Goal: Transaction & Acquisition: Purchase product/service

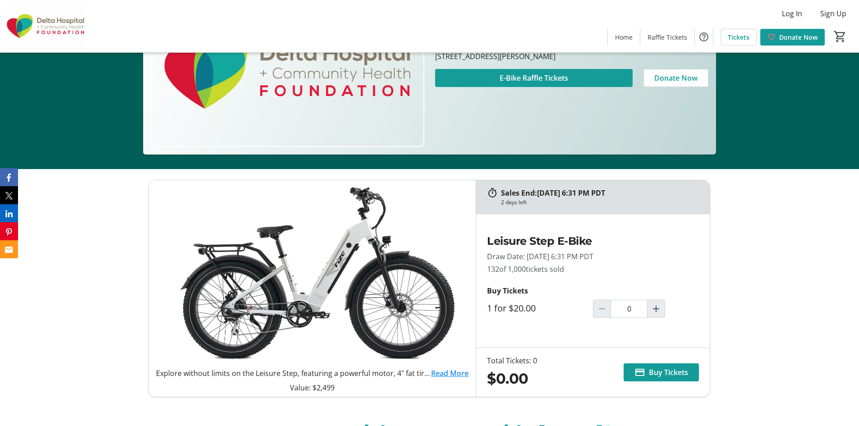
scroll to position [270, 0]
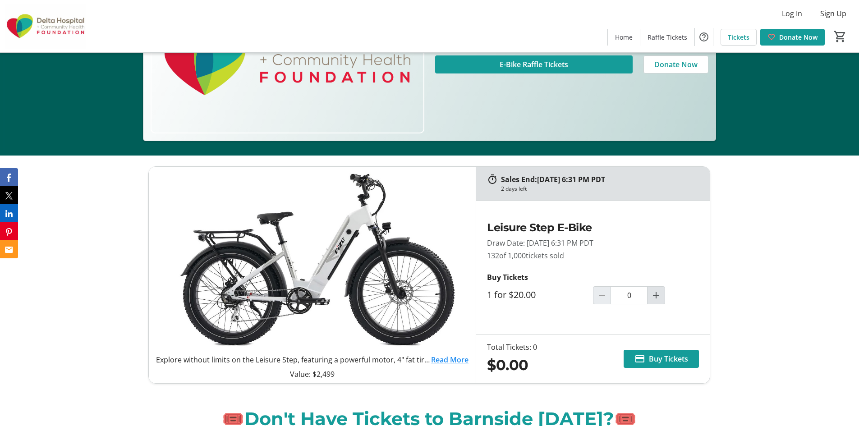
click at [657, 299] on mat-icon "Increment by one" at bounding box center [655, 295] width 11 height 11
type input "1"
click at [667, 360] on span "Buy Tickets" at bounding box center [668, 358] width 39 height 11
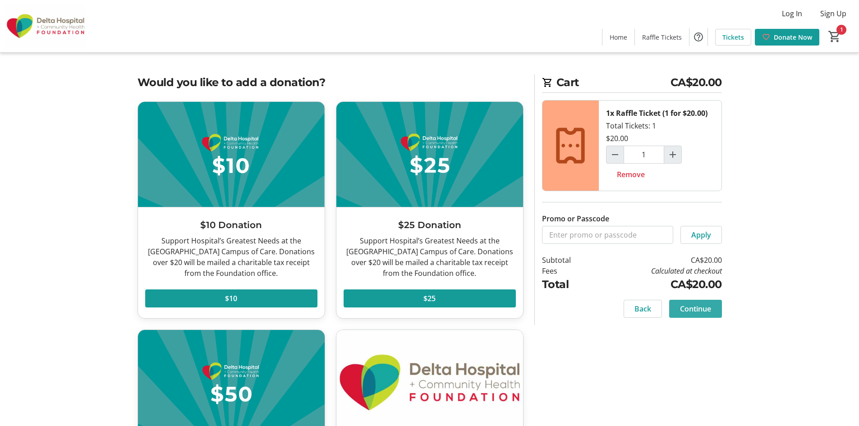
click at [697, 308] on span "Continue" at bounding box center [695, 308] width 31 height 11
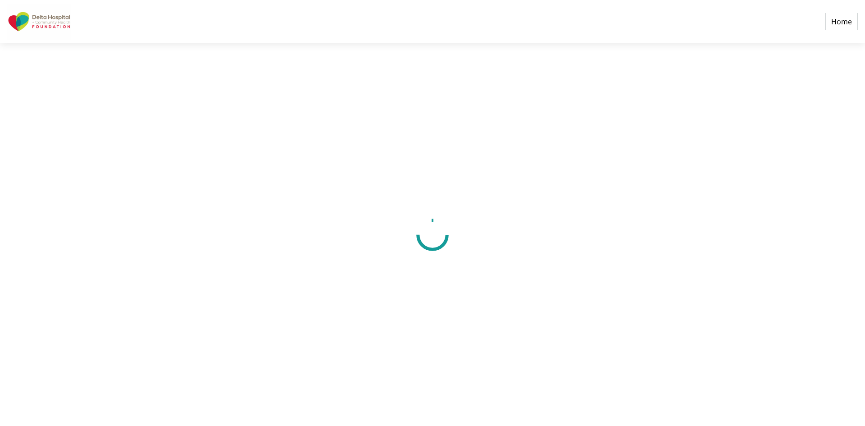
select select "CA"
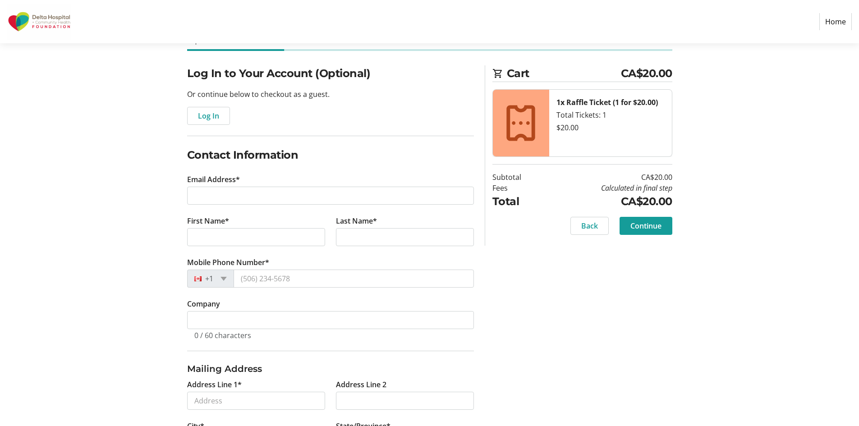
scroll to position [135, 0]
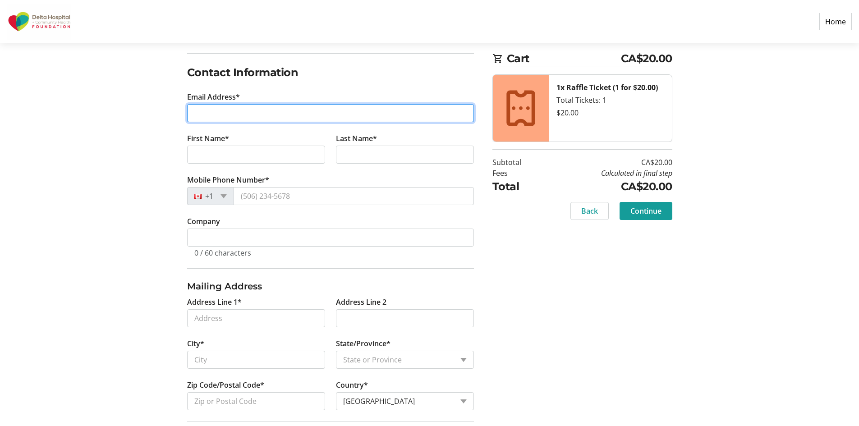
click at [217, 114] on input "Email Address*" at bounding box center [330, 113] width 287 height 18
type input "[PERSON_NAME][EMAIL_ADDRESS][PERSON_NAME][DOMAIN_NAME]"
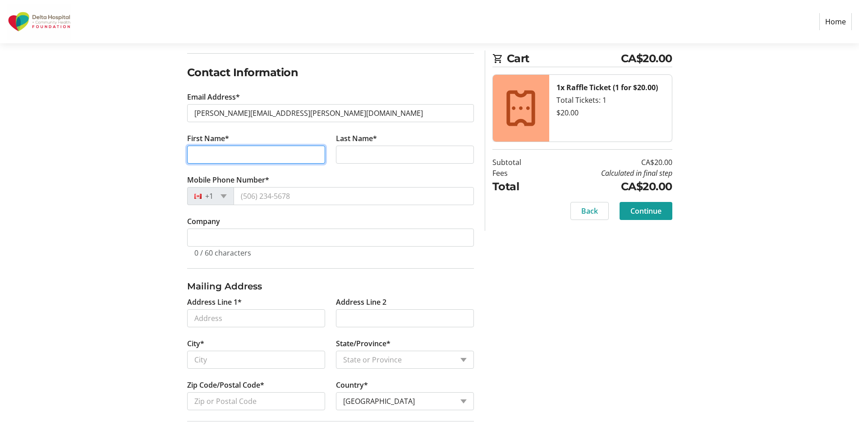
type input "[PERSON_NAME]"
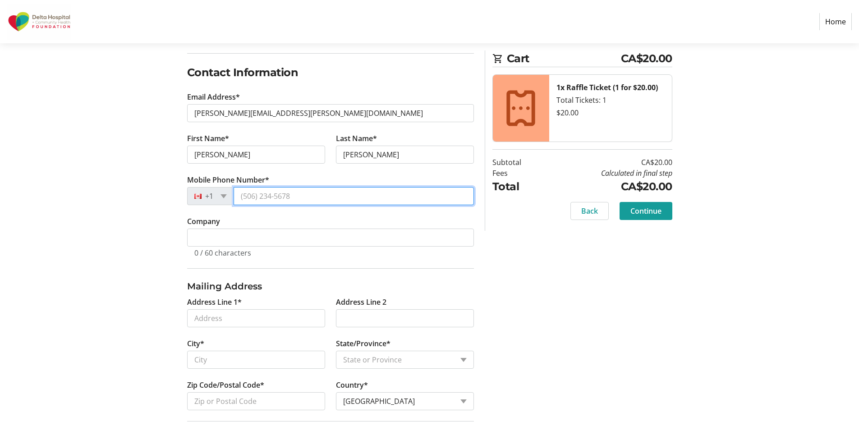
type input "[PHONE_NUMBER]"
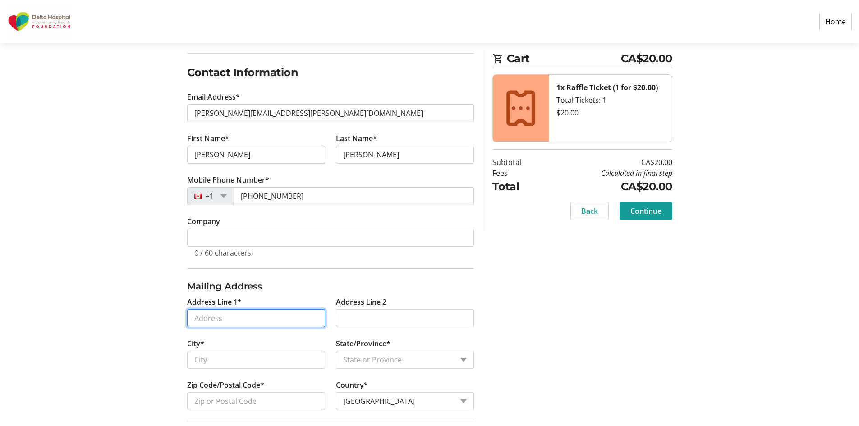
type input "[STREET_ADDRESS]"
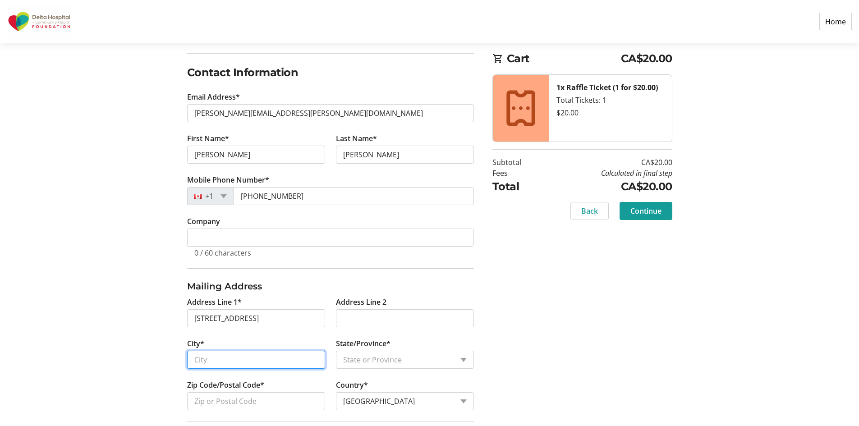
type input "Delta"
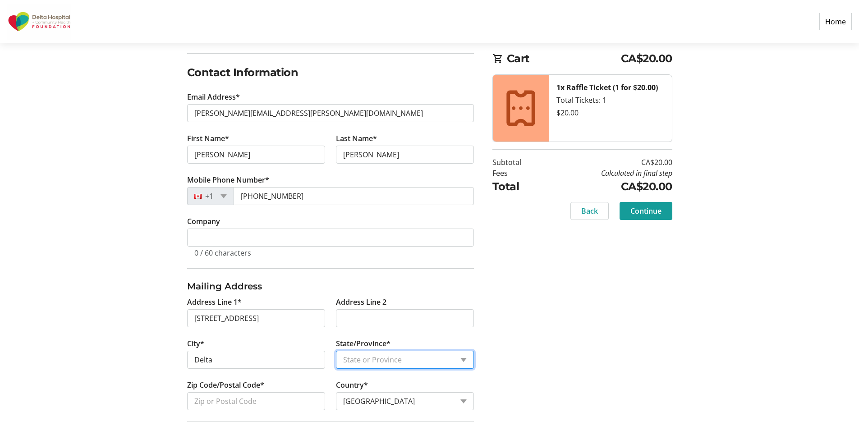
select select "BC"
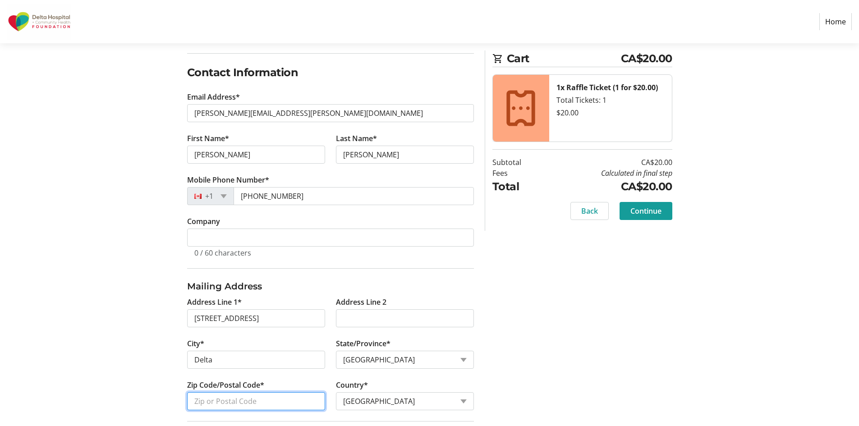
type input "V4K 3R7"
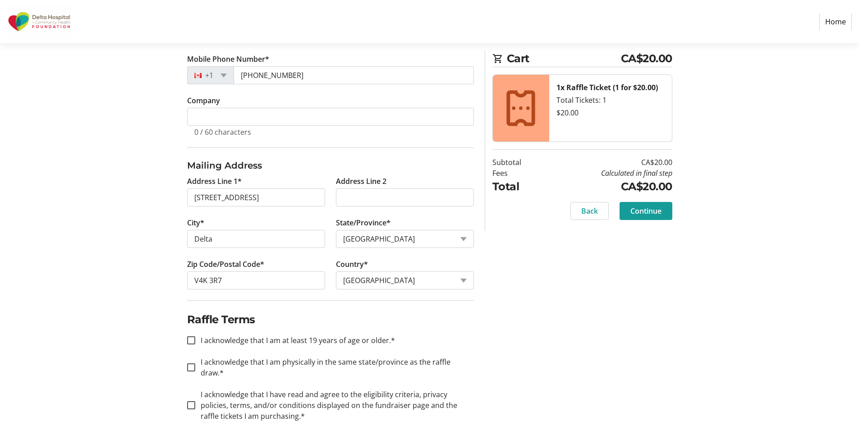
scroll to position [262, 0]
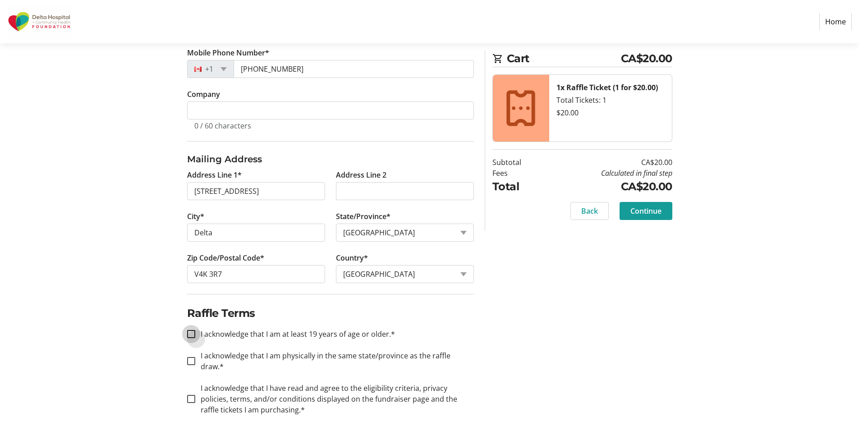
click at [193, 334] on input "I acknowledge that I am at least 19 years of age or older.*" at bounding box center [191, 334] width 8 height 8
checkbox input "true"
click at [190, 357] on input "I acknowledge that I am physically in the same state/province as the raffle dra…" at bounding box center [191, 361] width 8 height 8
checkbox input "true"
click at [188, 395] on input "I acknowledge that I have read and agree to the eligibility criteria, privacy p…" at bounding box center [191, 399] width 8 height 8
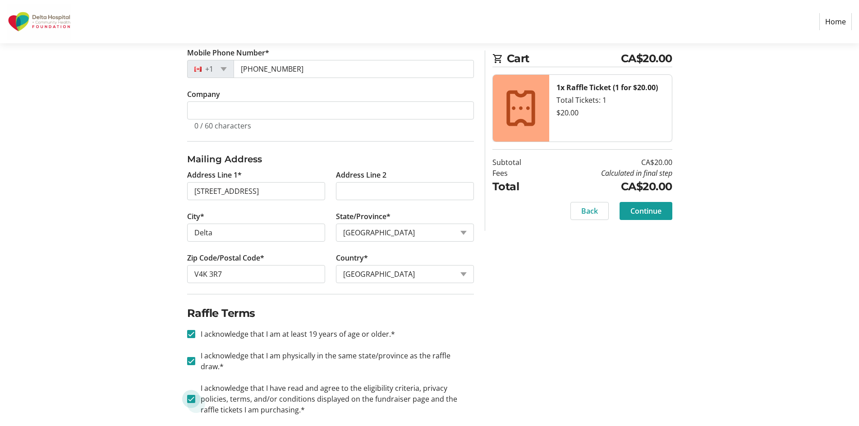
checkbox input "true"
click at [637, 210] on span "Continue" at bounding box center [645, 211] width 31 height 11
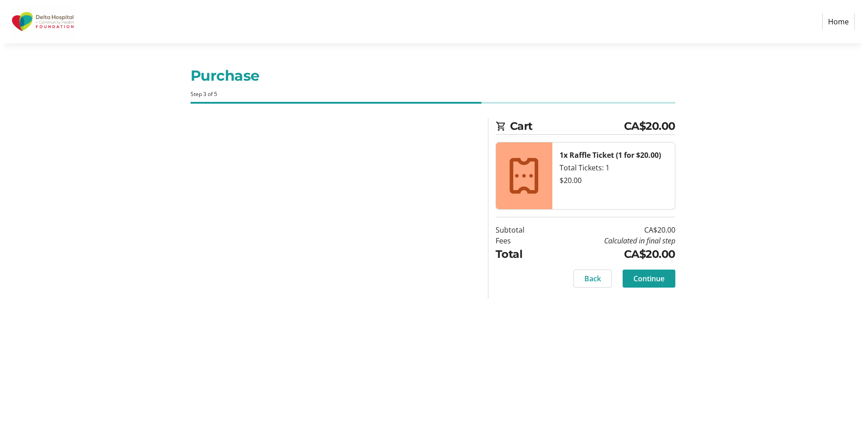
scroll to position [0, 0]
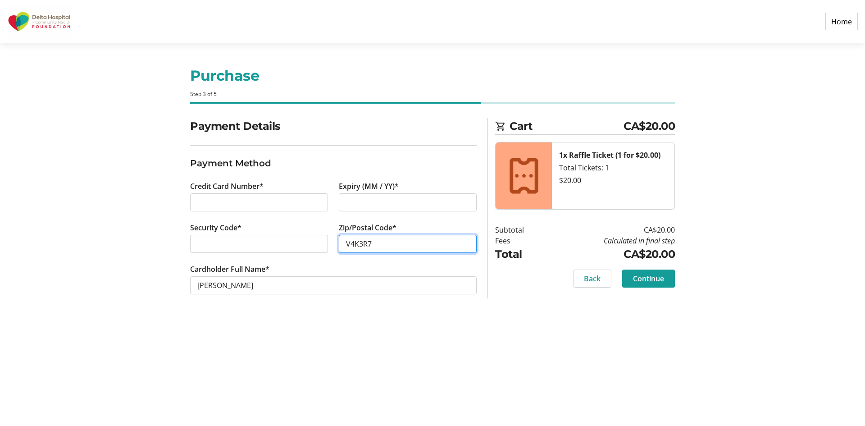
type input "V4K3R7"
click at [643, 263] on section "Cart CA$20.00 1x Raffle Ticket (1 for $20.00) Total Tickets: 1 $20.00 Subtotal …" at bounding box center [585, 208] width 180 height 180
click at [635, 279] on span "Continue" at bounding box center [648, 278] width 31 height 11
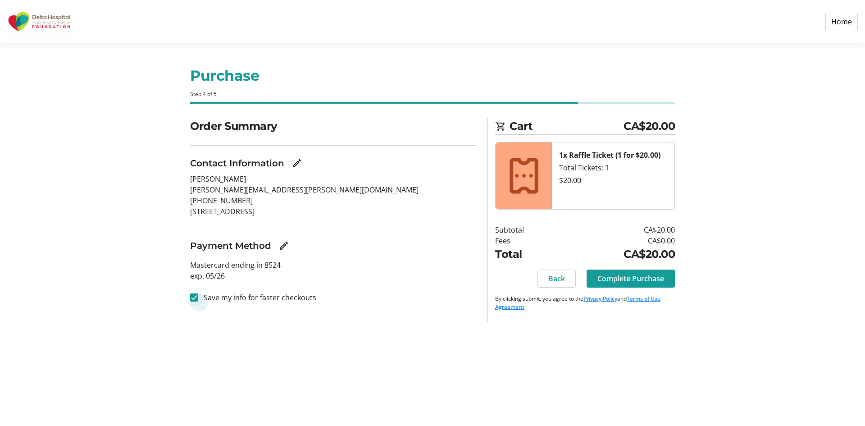
click at [204, 294] on div at bounding box center [194, 298] width 22 height 22
checkbox input "false"
click at [629, 279] on span "Complete Purchase" at bounding box center [631, 278] width 67 height 11
